Goal: Task Accomplishment & Management: Manage account settings

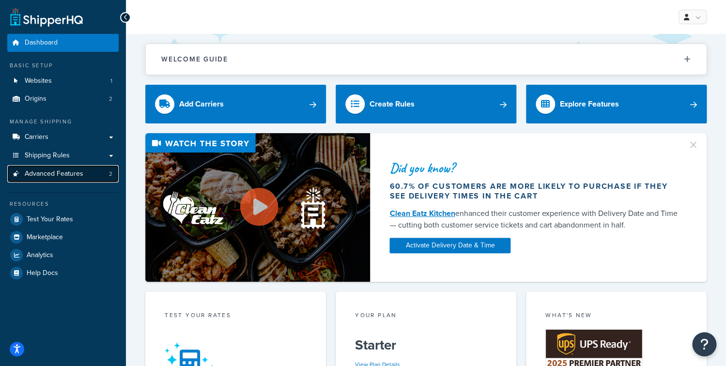
click at [79, 174] on span "Advanced Features" at bounding box center [54, 174] width 59 height 8
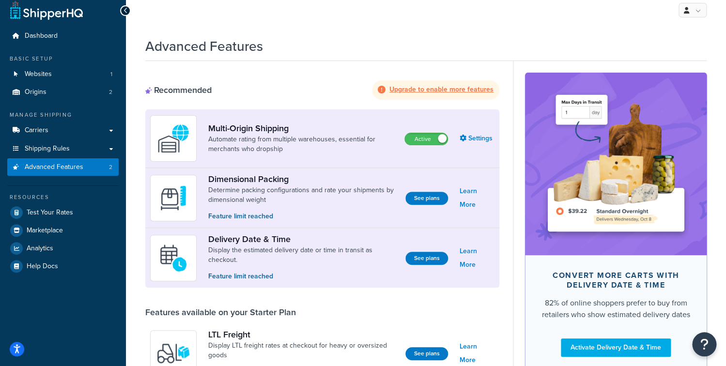
scroll to position [8, 0]
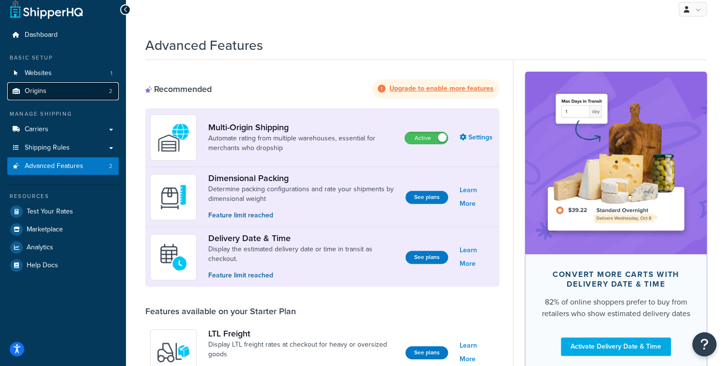
click at [62, 93] on link "Origins 2" at bounding box center [62, 91] width 111 height 18
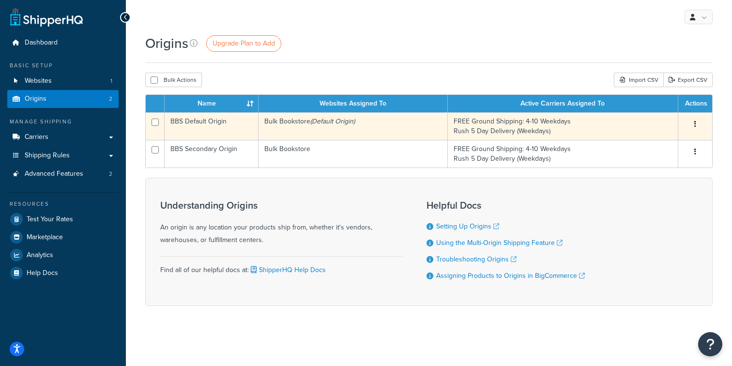
click at [322, 136] on td "Bulk Bookstore (Default Origin)" at bounding box center [353, 126] width 189 height 28
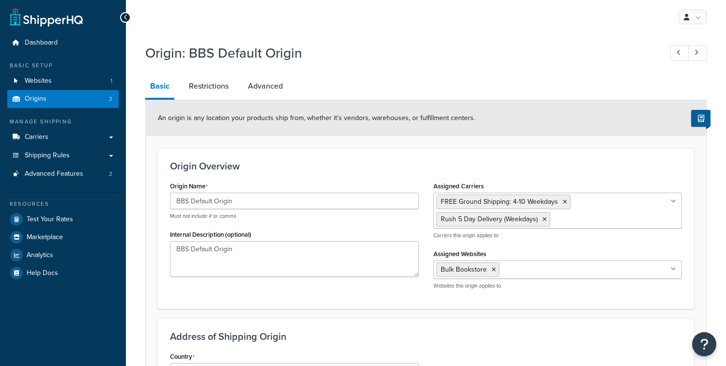
select select "30"
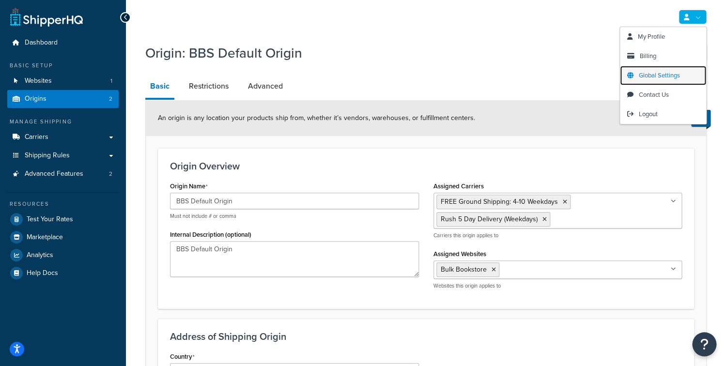
click at [666, 71] on span "Global Settings" at bounding box center [659, 75] width 41 height 9
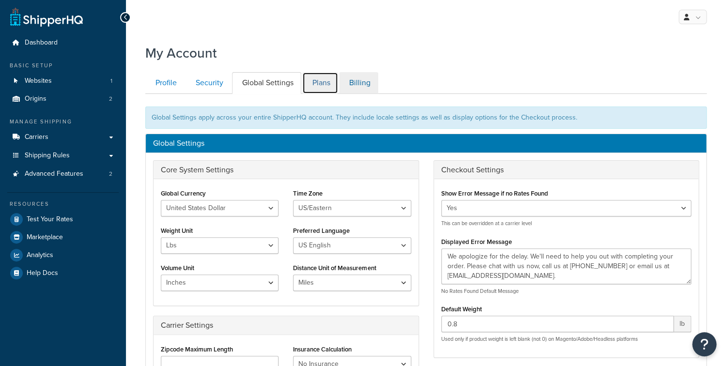
click at [325, 87] on link "Plans" at bounding box center [320, 83] width 36 height 22
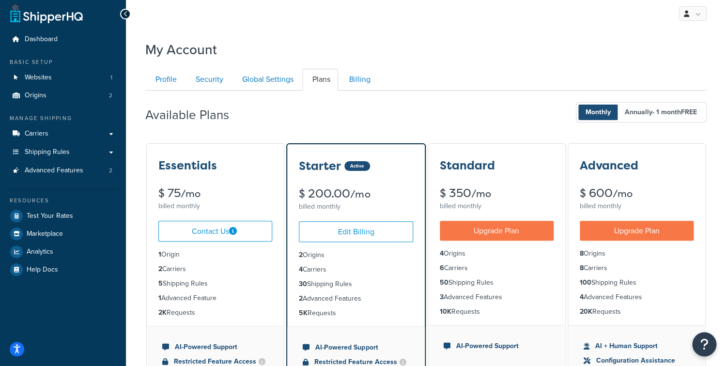
scroll to position [31, 0]
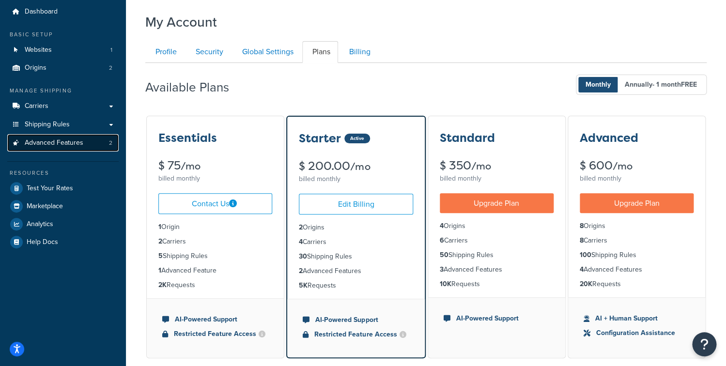
click at [66, 144] on span "Advanced Features" at bounding box center [54, 143] width 59 height 8
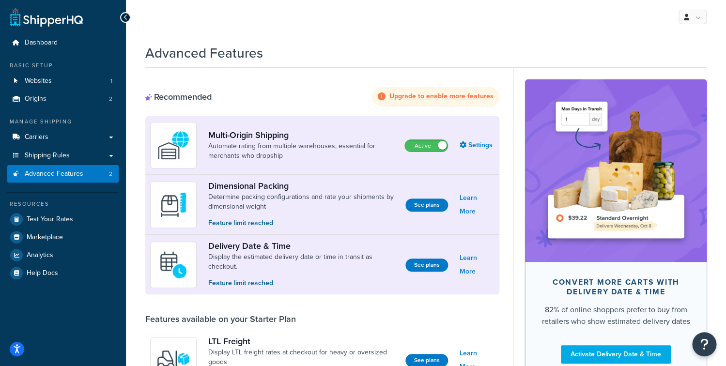
click at [252, 227] on p "Feature limit reached" at bounding box center [302, 223] width 189 height 11
click at [475, 207] on link "Learn More" at bounding box center [477, 204] width 35 height 27
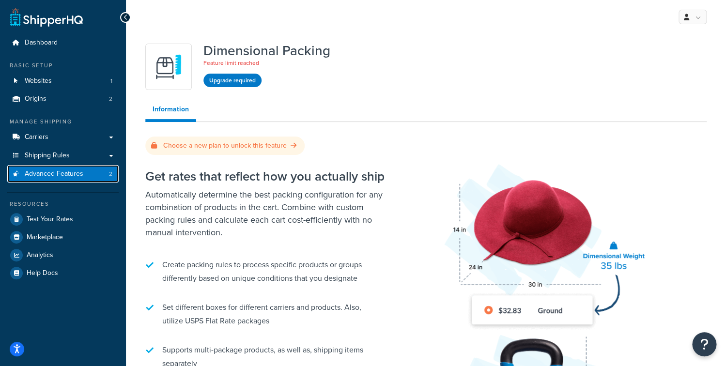
click at [69, 178] on span "Advanced Features" at bounding box center [54, 174] width 59 height 8
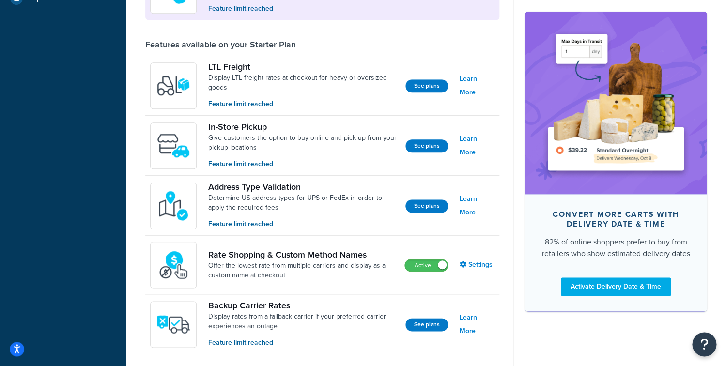
scroll to position [322, 0]
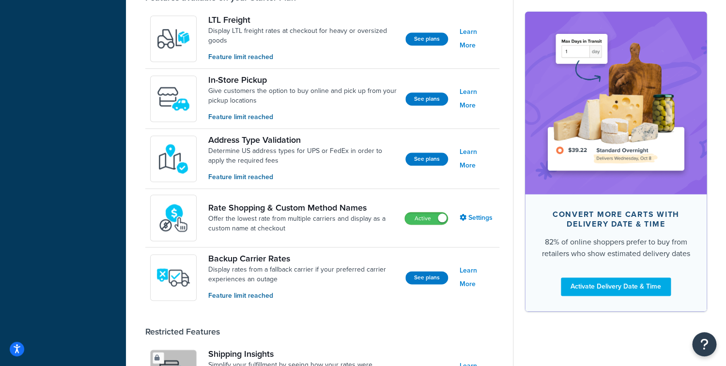
drag, startPoint x: 427, startPoint y: 220, endPoint x: 400, endPoint y: 219, distance: 26.6
click at [427, 220] on label "Active" at bounding box center [426, 219] width 43 height 12
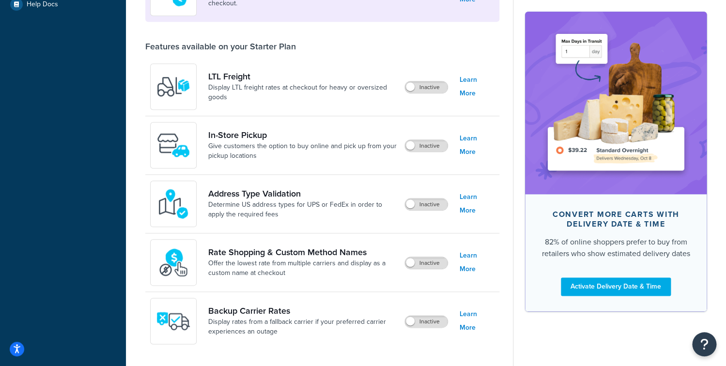
scroll to position [329, 0]
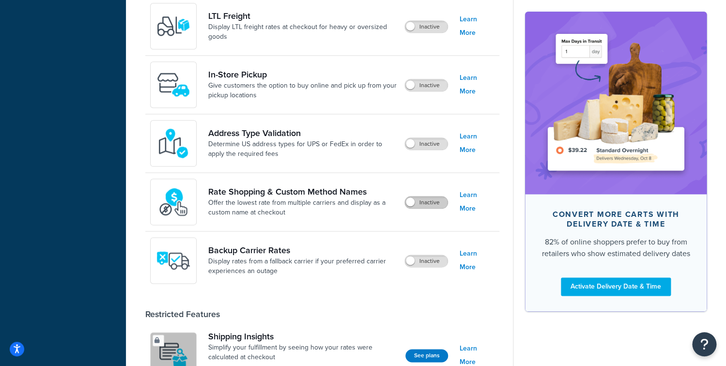
click at [424, 204] on label "Inactive" at bounding box center [426, 203] width 43 height 12
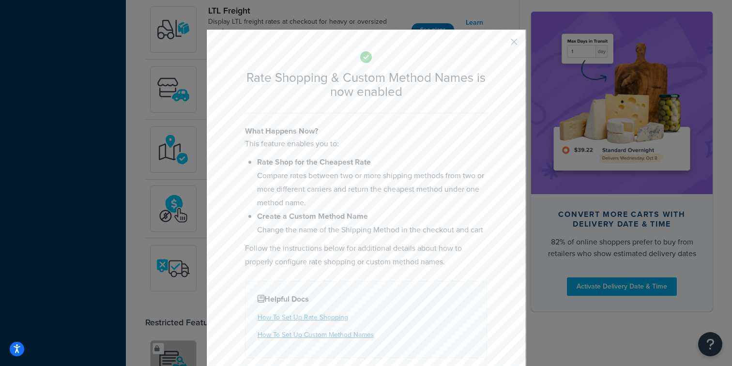
click at [501, 44] on button "button" at bounding box center [500, 45] width 2 height 2
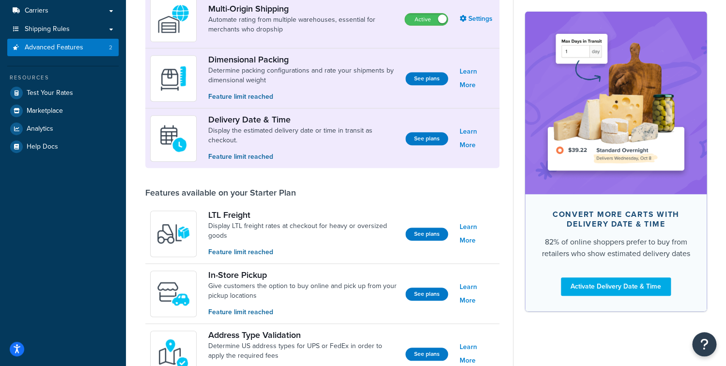
scroll to position [102, 0]
